Goal: Task Accomplishment & Management: Use online tool/utility

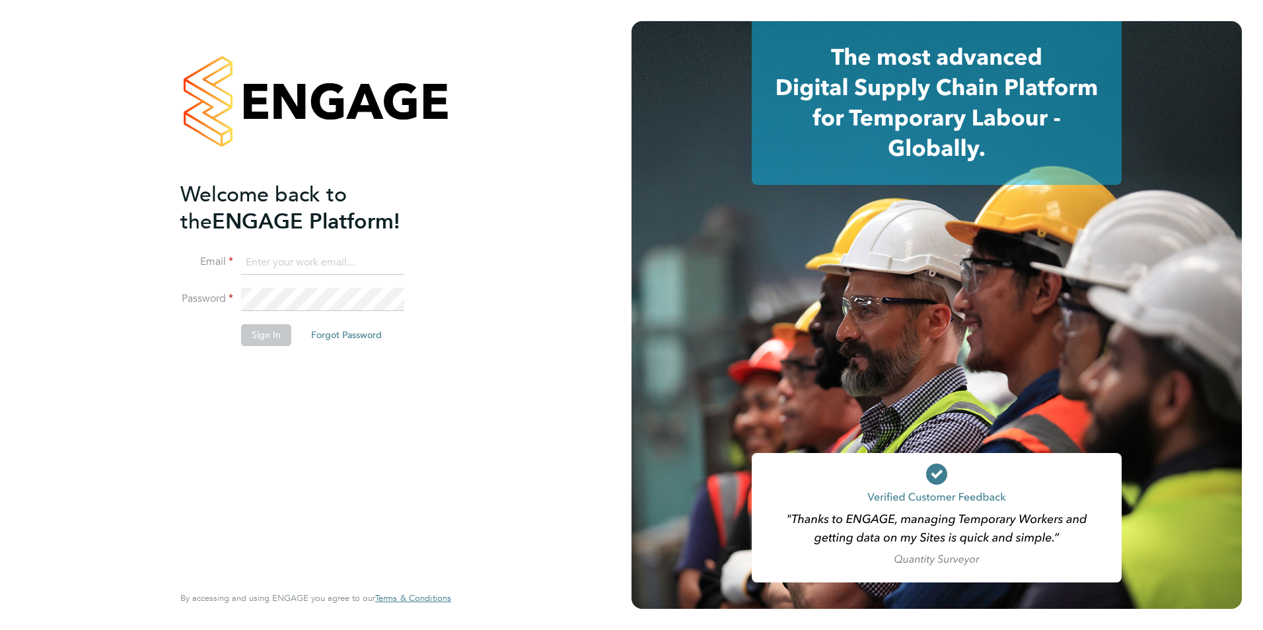
type input "michelle.ings@hrgo.co.uk"
click at [275, 337] on button "Sign In" at bounding box center [266, 334] width 50 height 21
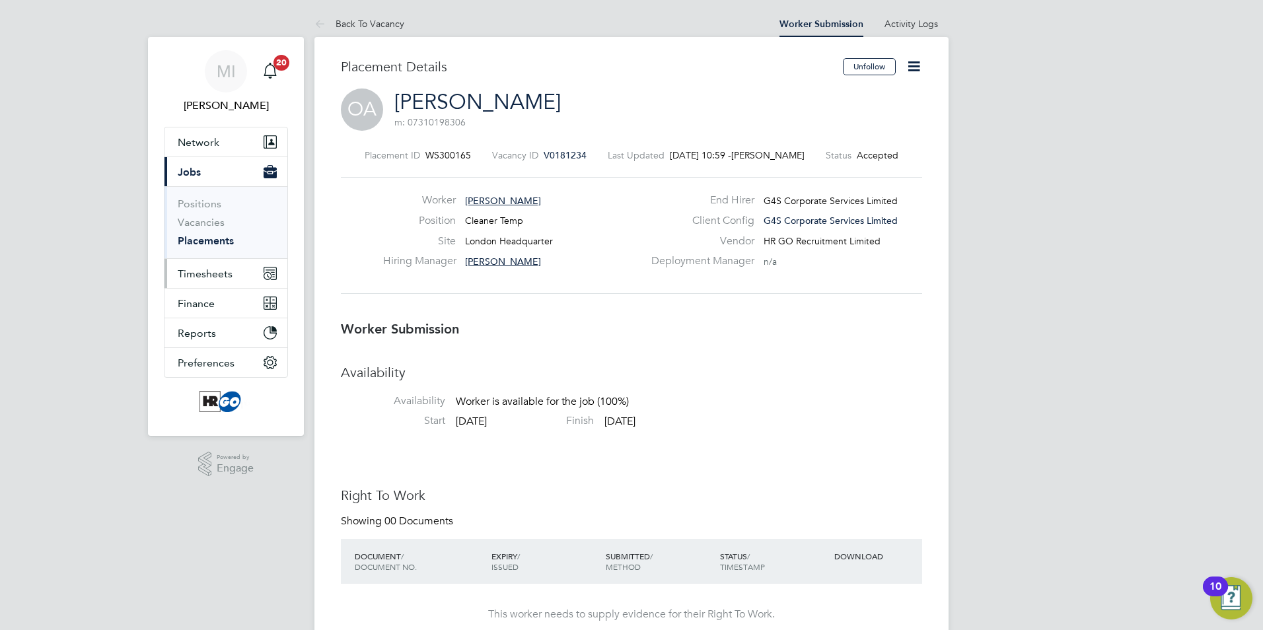
click at [199, 273] on span "Timesheets" at bounding box center [205, 274] width 55 height 13
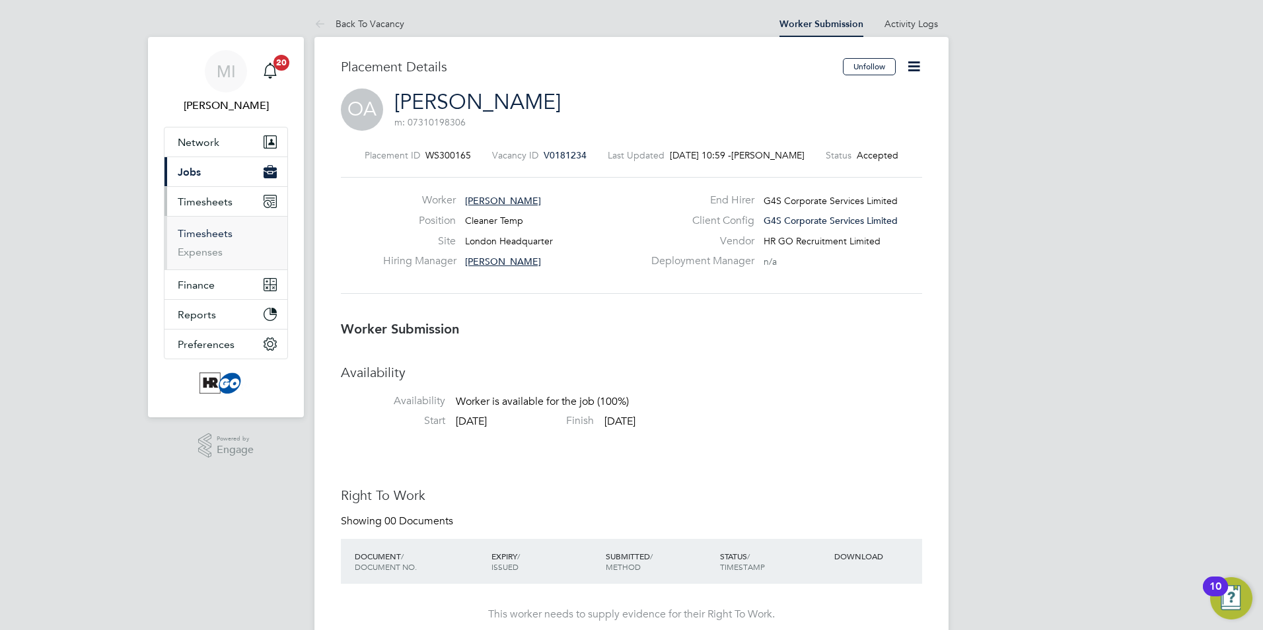
click at [208, 229] on link "Timesheets" at bounding box center [205, 233] width 55 height 13
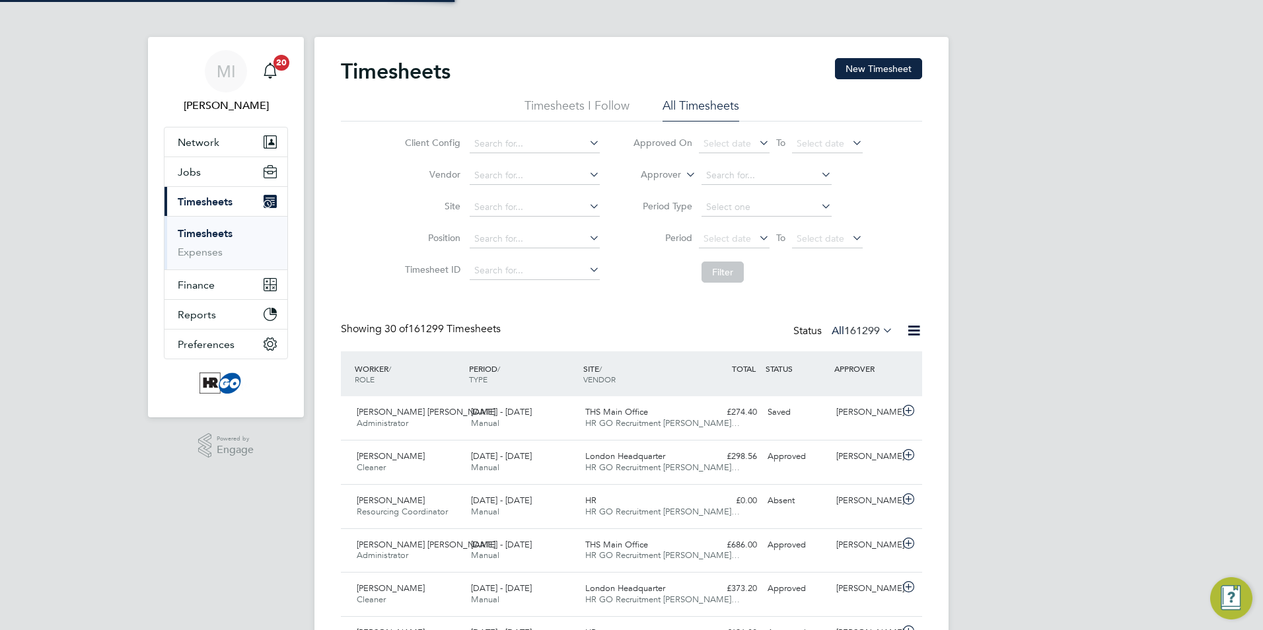
scroll to position [7, 7]
click at [879, 70] on button "New Timesheet" at bounding box center [878, 68] width 87 height 21
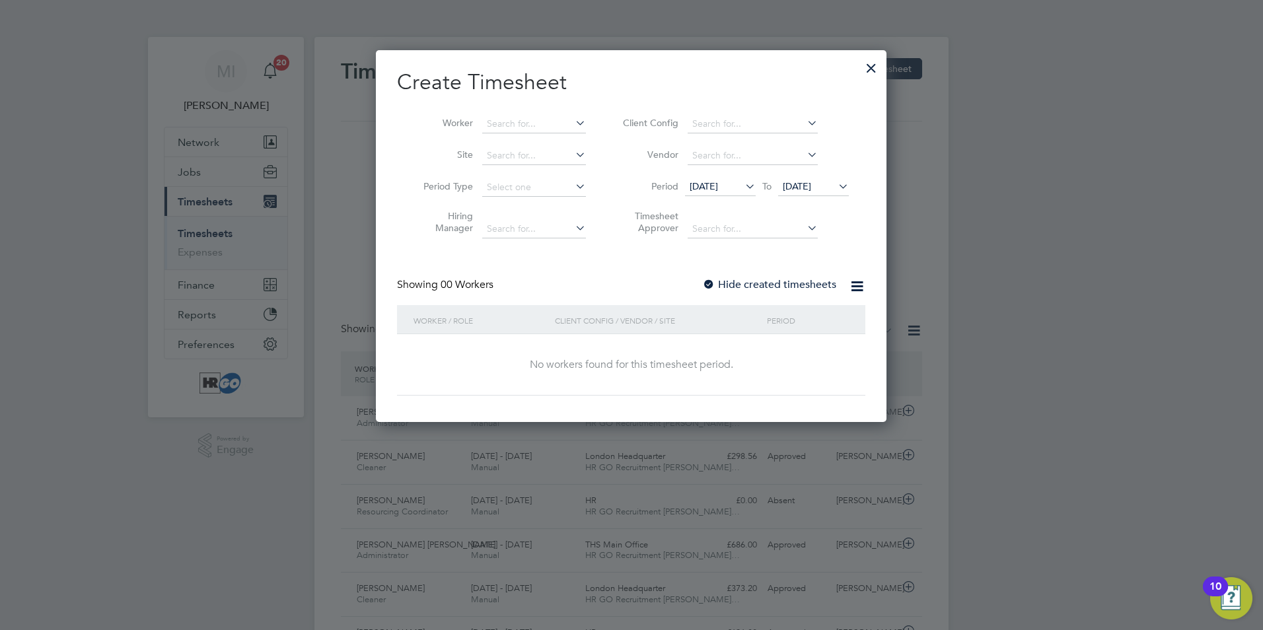
click at [871, 65] on div at bounding box center [871, 65] width 24 height 24
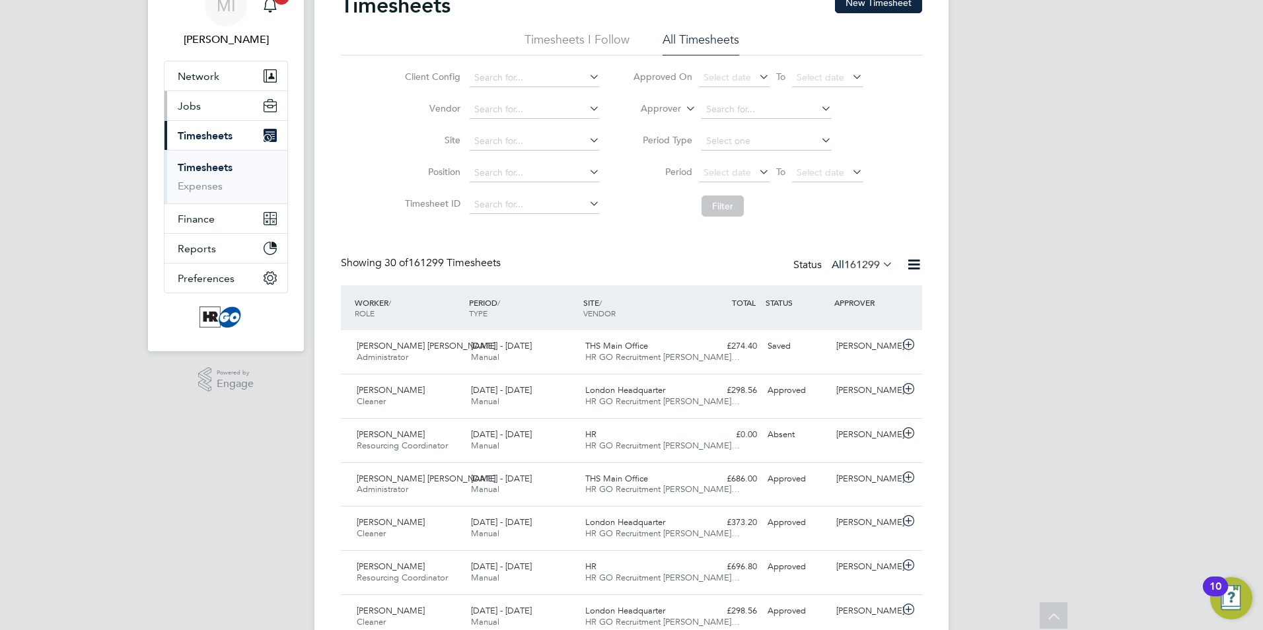
click at [188, 103] on span "Jobs" at bounding box center [189, 106] width 23 height 13
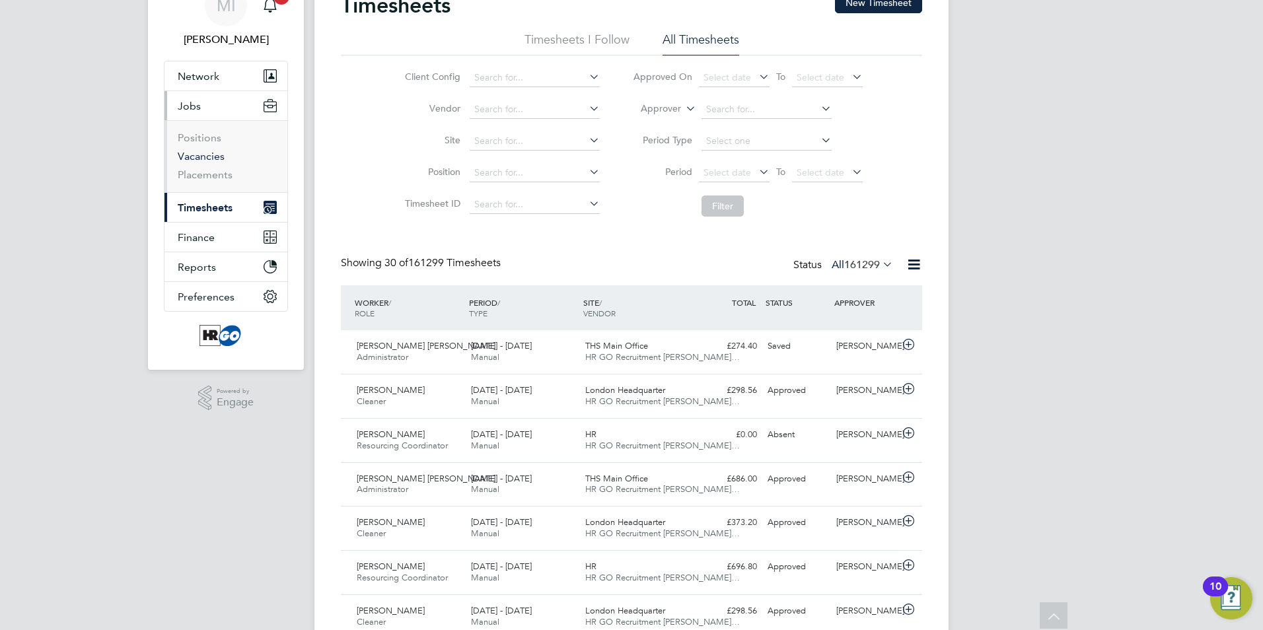
click at [207, 154] on link "Vacancies" at bounding box center [201, 156] width 47 height 13
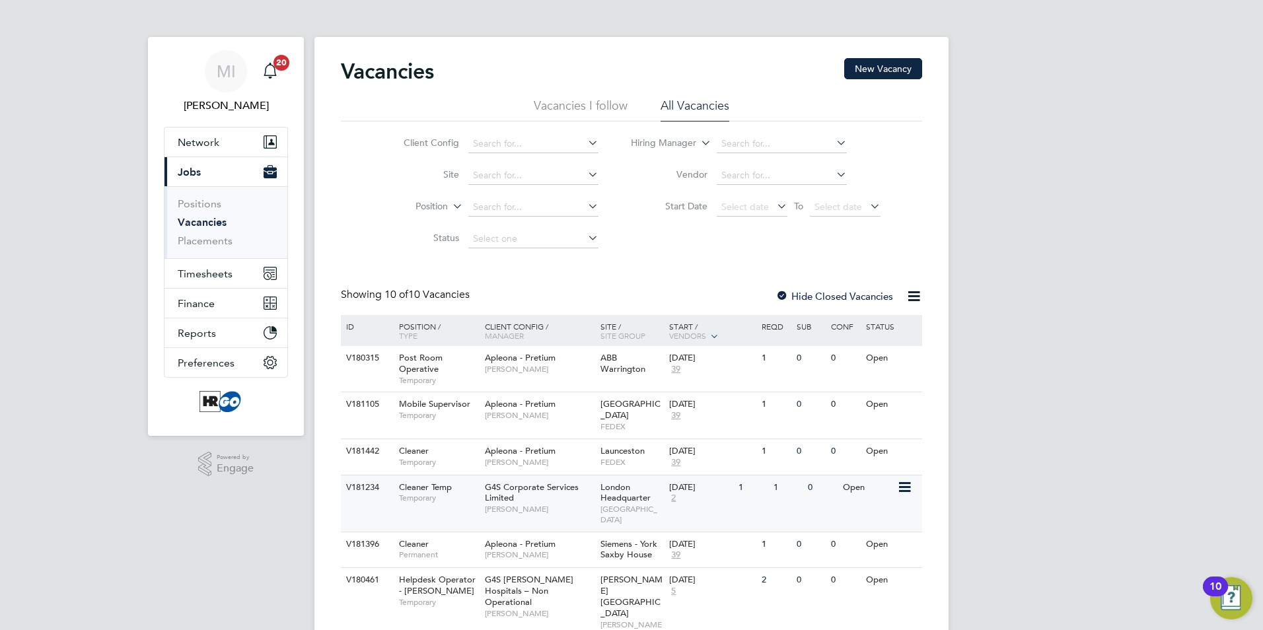
click at [466, 493] on span "Temporary" at bounding box center [438, 498] width 79 height 11
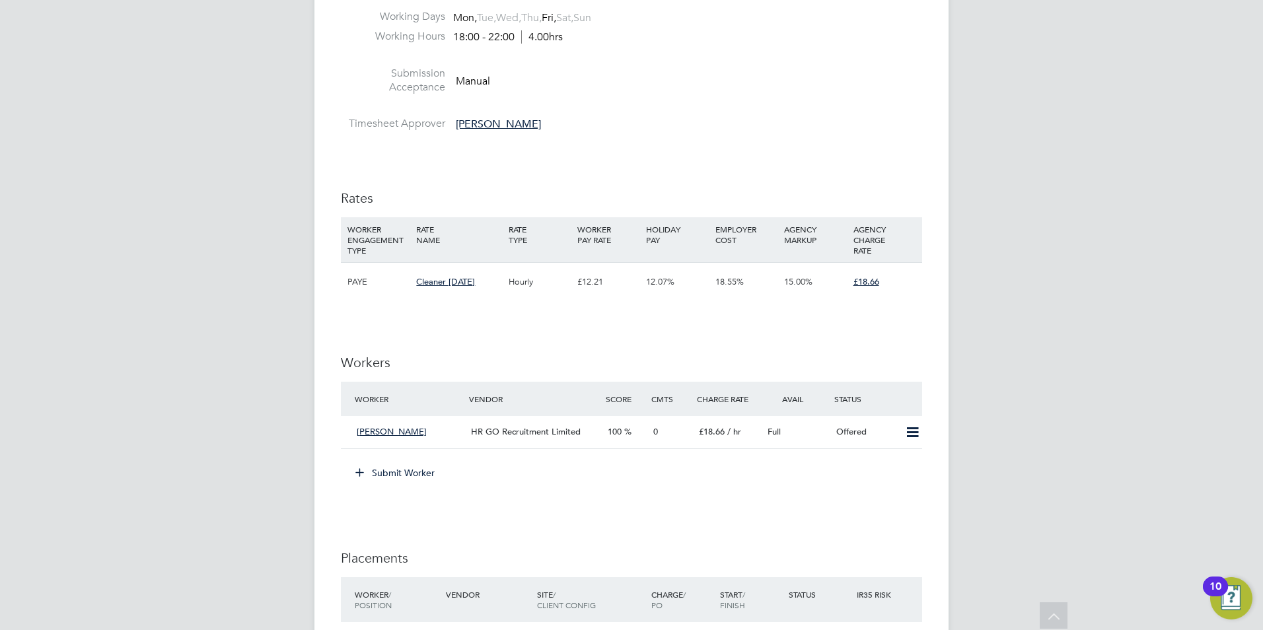
scroll to position [661, 0]
click at [913, 429] on icon at bounding box center [912, 432] width 17 height 11
click at [890, 460] on li "Confirm" at bounding box center [893, 459] width 50 height 18
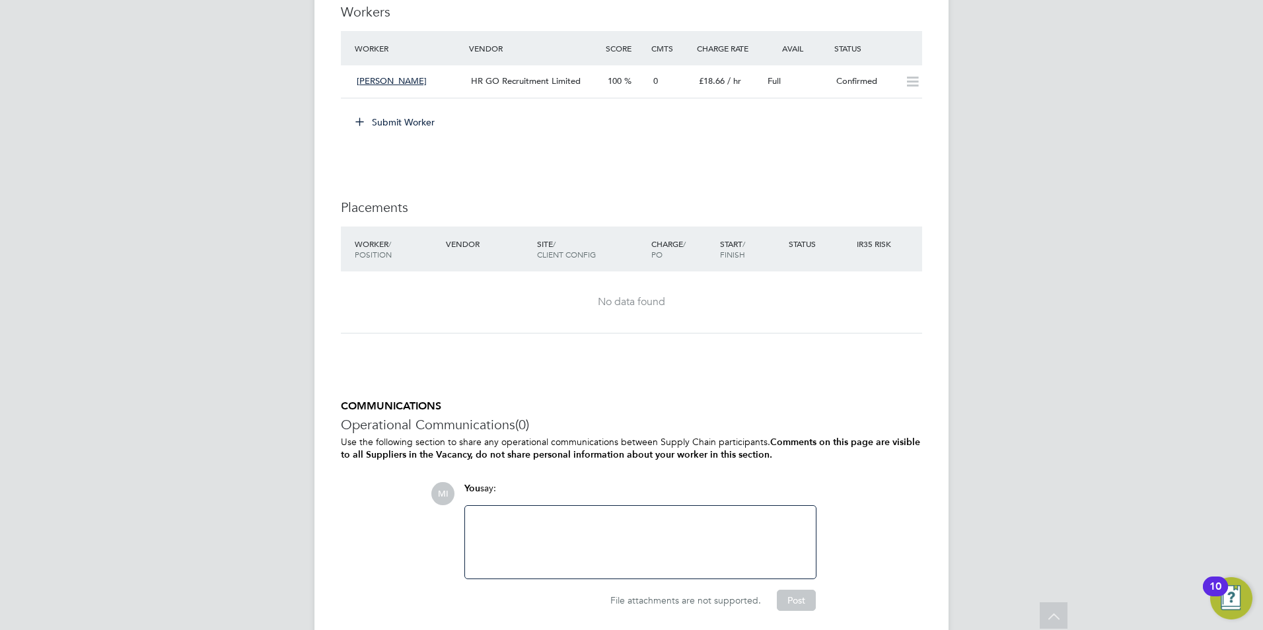
scroll to position [1057, 0]
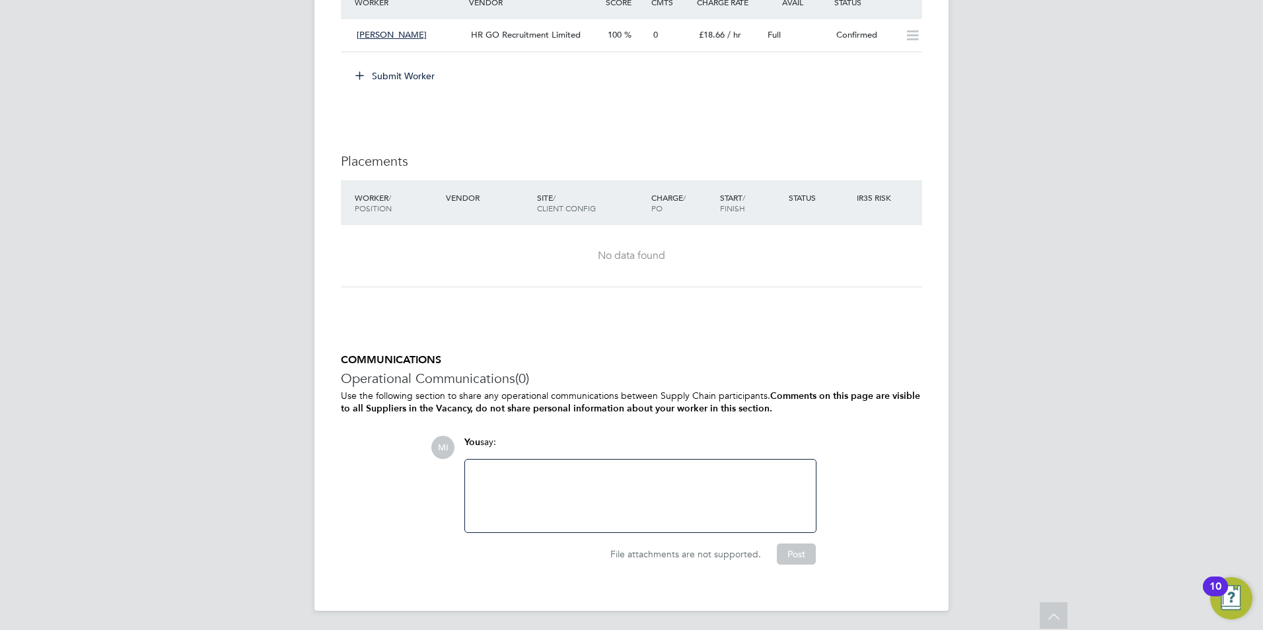
click at [478, 468] on div at bounding box center [640, 496] width 335 height 57
click at [660, 474] on div "Please can we create a timesheet for Friday" at bounding box center [640, 496] width 335 height 57
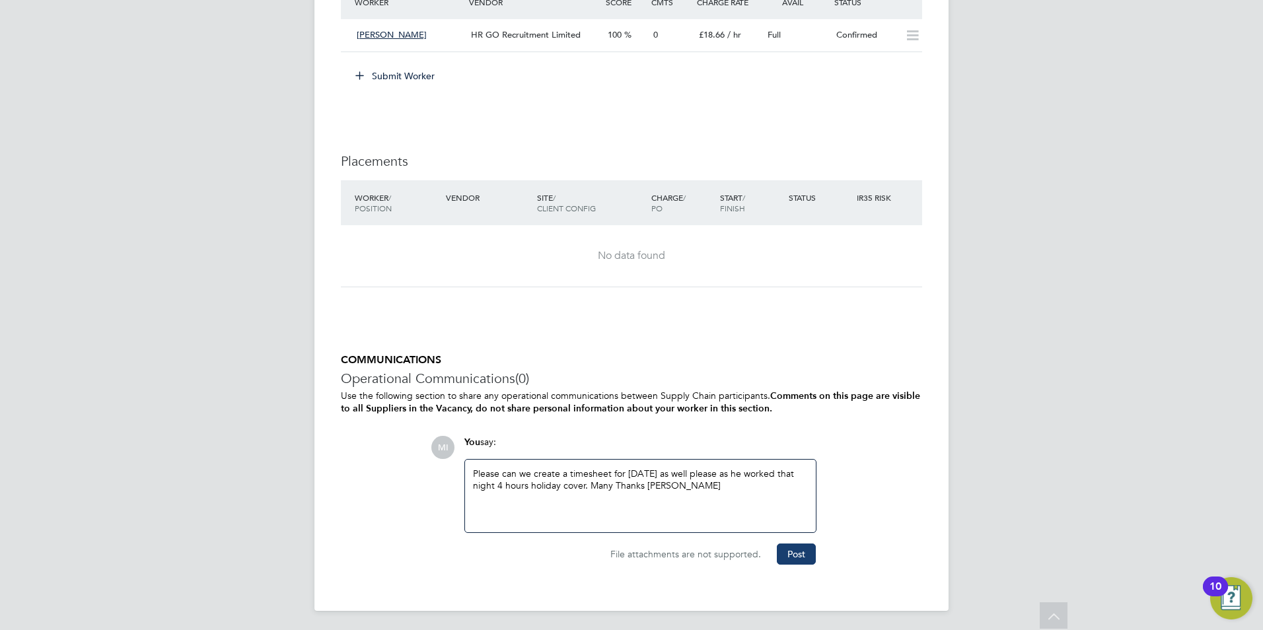
click at [799, 550] on button "Post" at bounding box center [796, 554] width 39 height 21
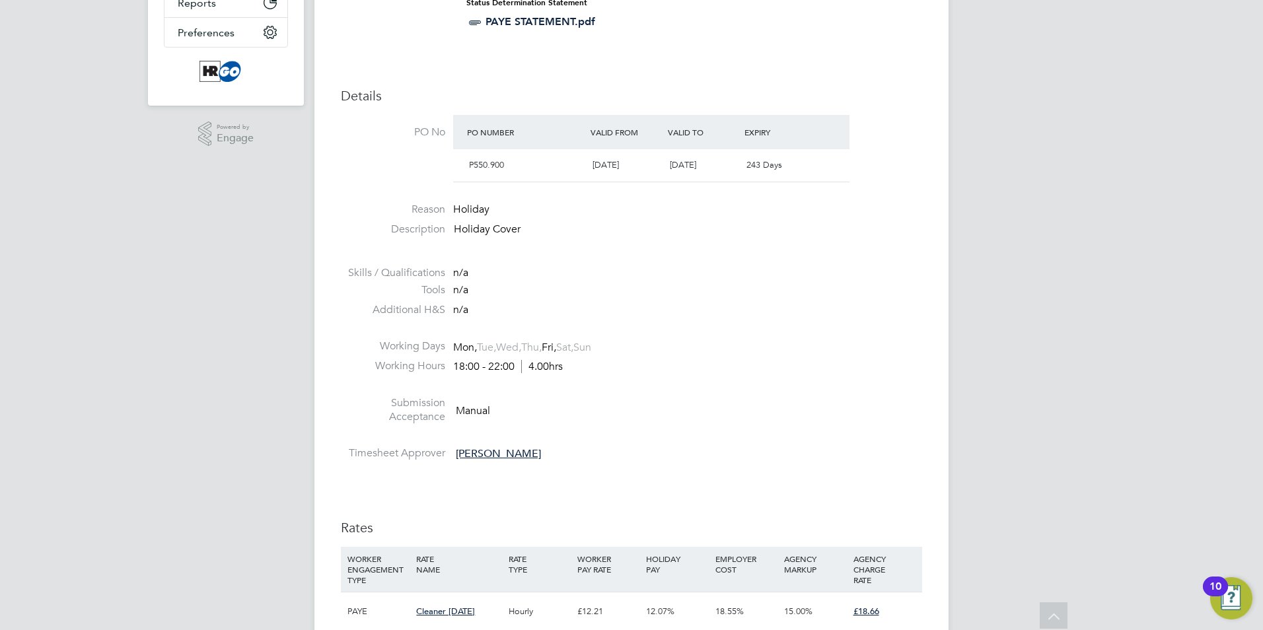
scroll to position [0, 0]
